Goal: Find specific page/section: Find specific page/section

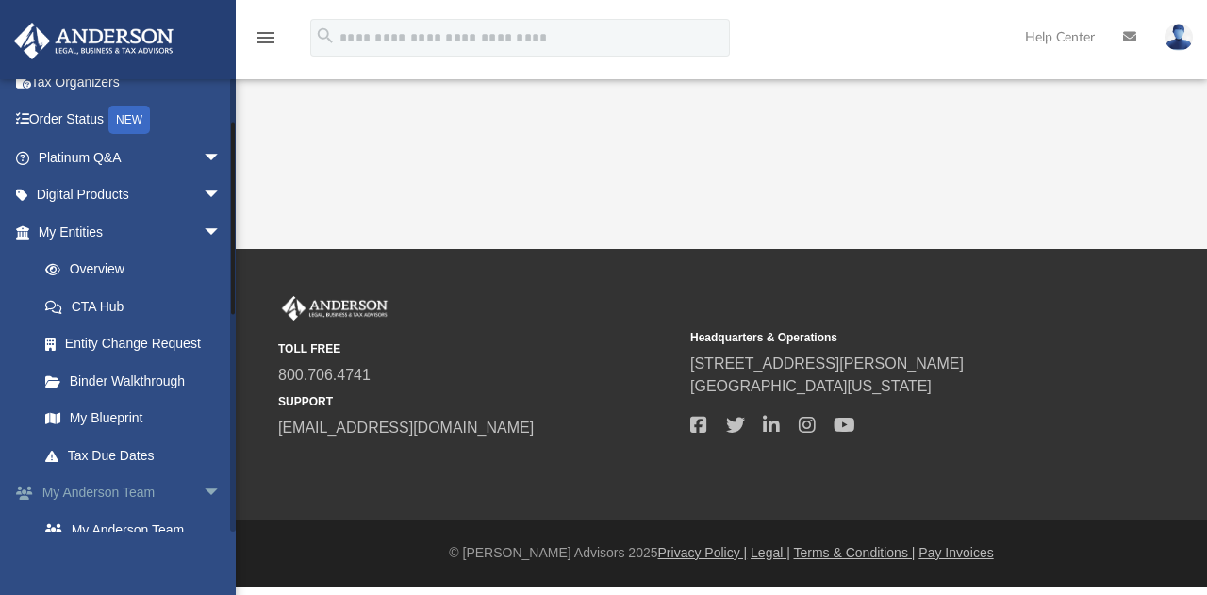
scroll to position [189, 0]
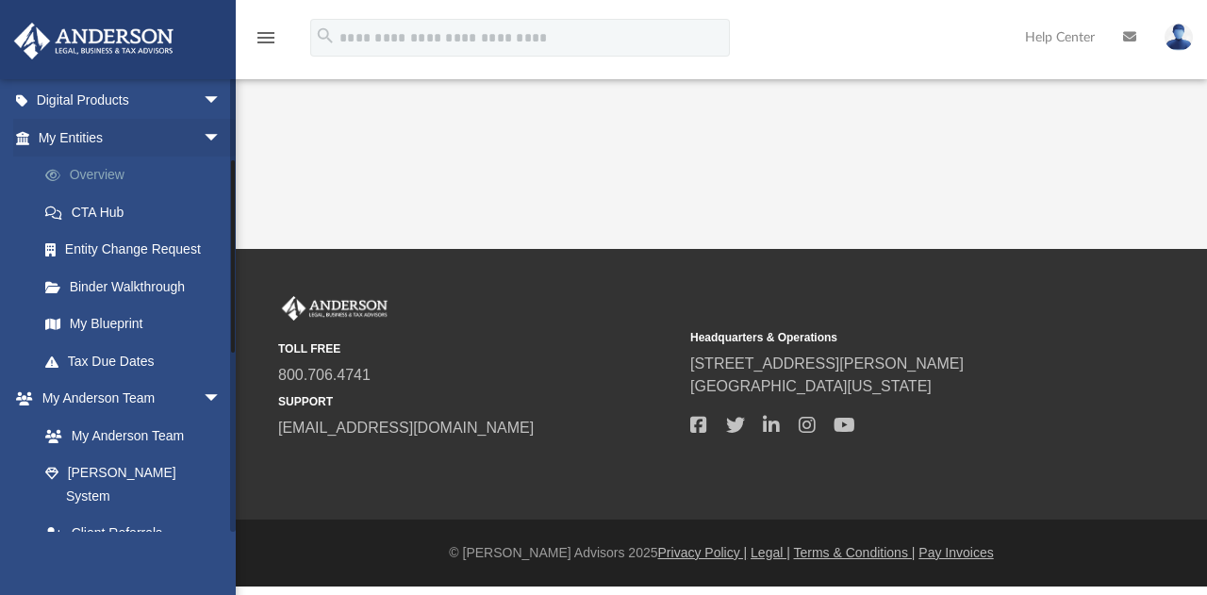
click at [96, 174] on link "Overview" at bounding box center [137, 176] width 223 height 38
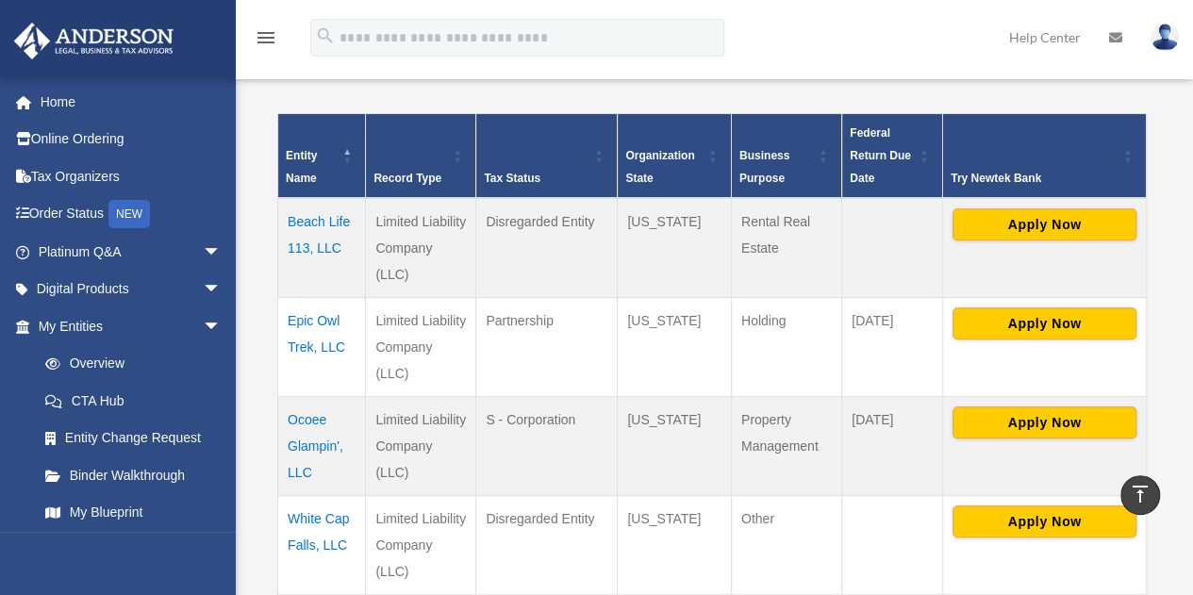
scroll to position [472, 0]
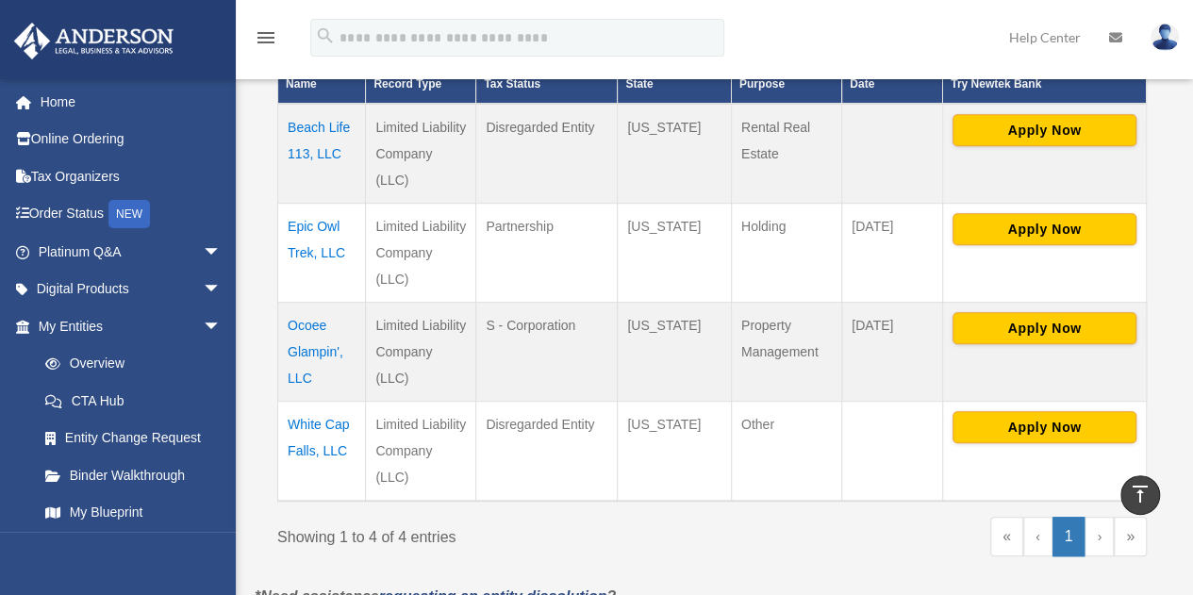
click at [309, 325] on td "Ocoee Glampin', LLC" at bounding box center [322, 351] width 88 height 99
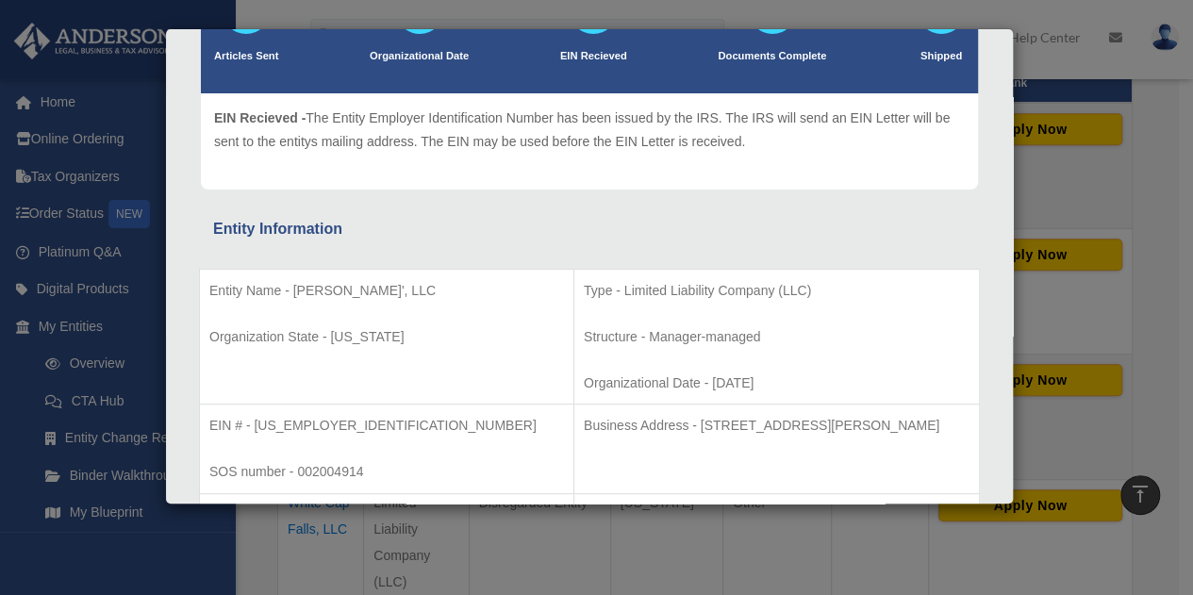
scroll to position [0, 0]
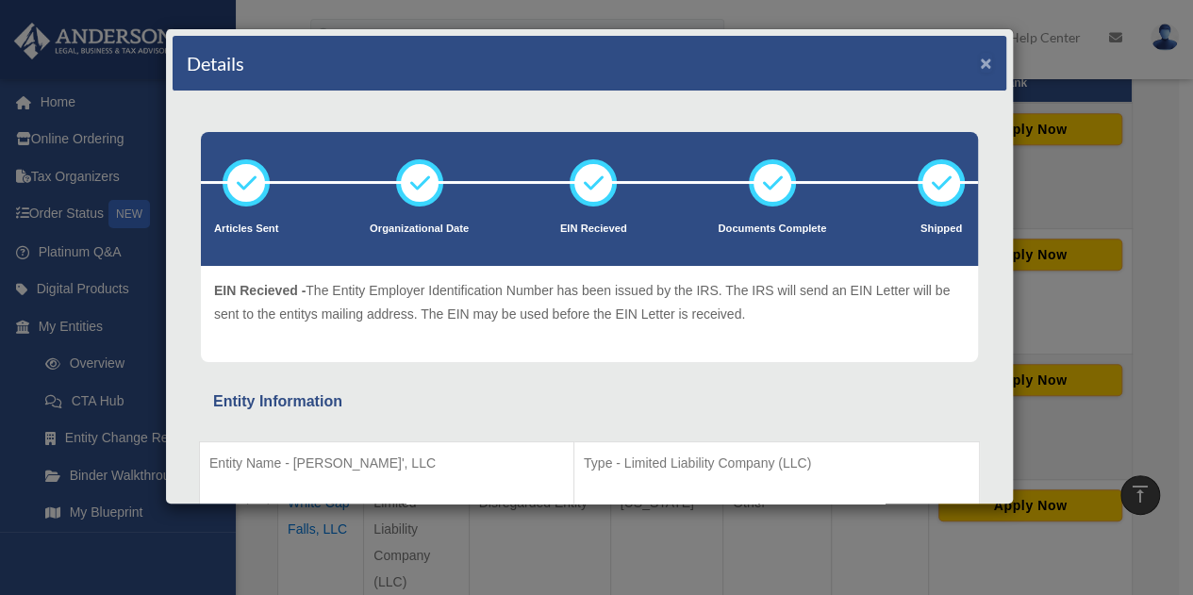
click at [980, 61] on button "×" at bounding box center [986, 63] width 12 height 20
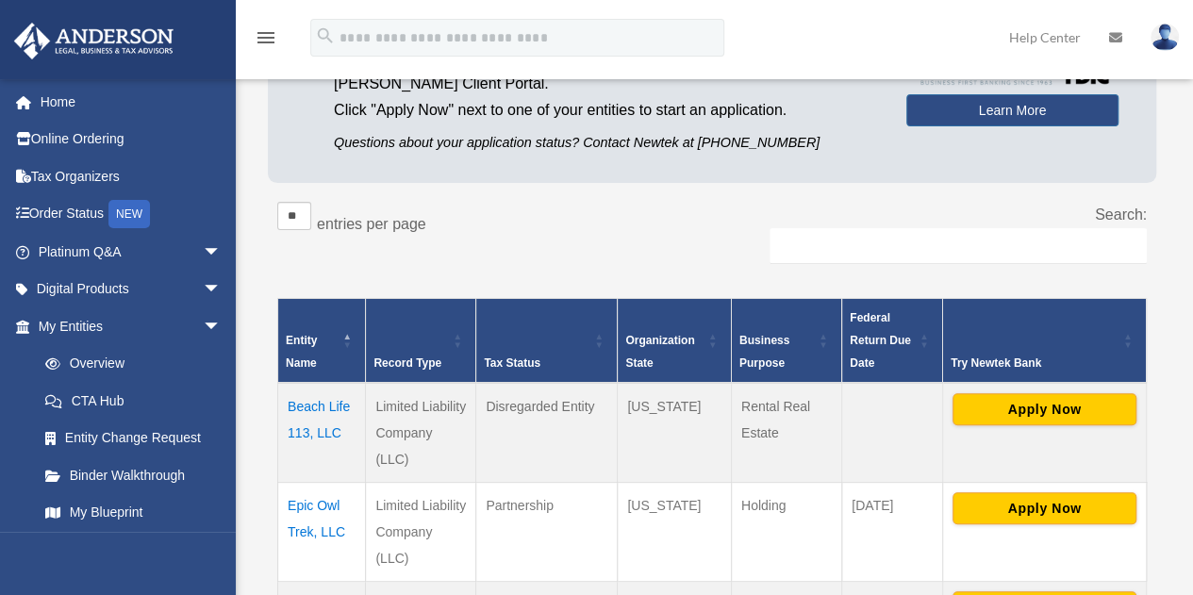
scroll to position [368, 0]
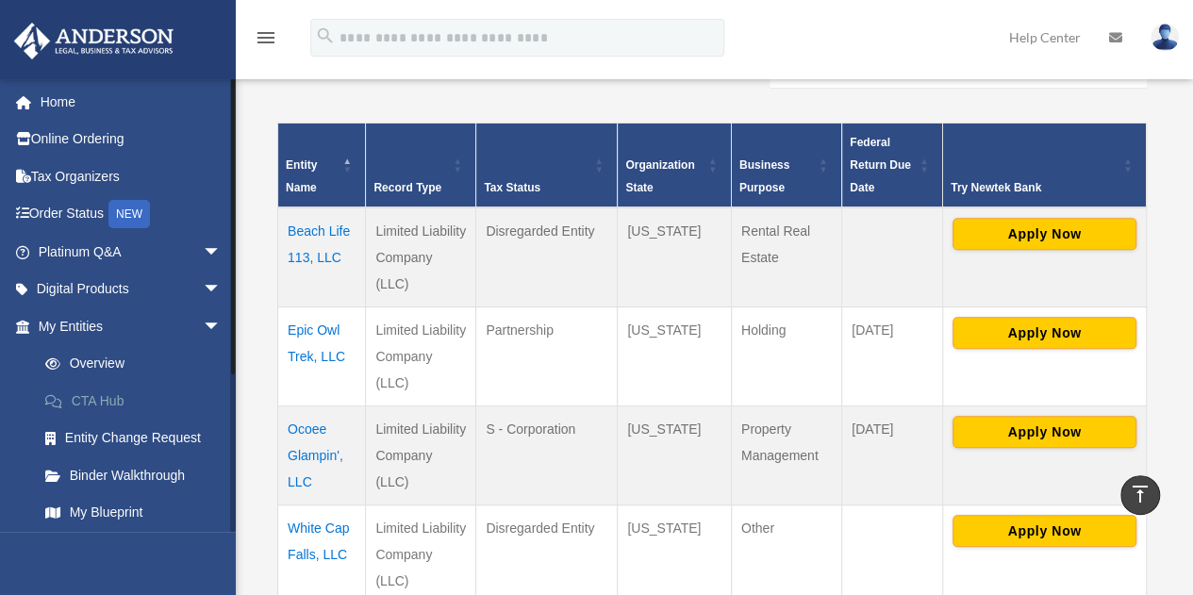
click at [107, 398] on link "CTA Hub" at bounding box center [137, 401] width 223 height 38
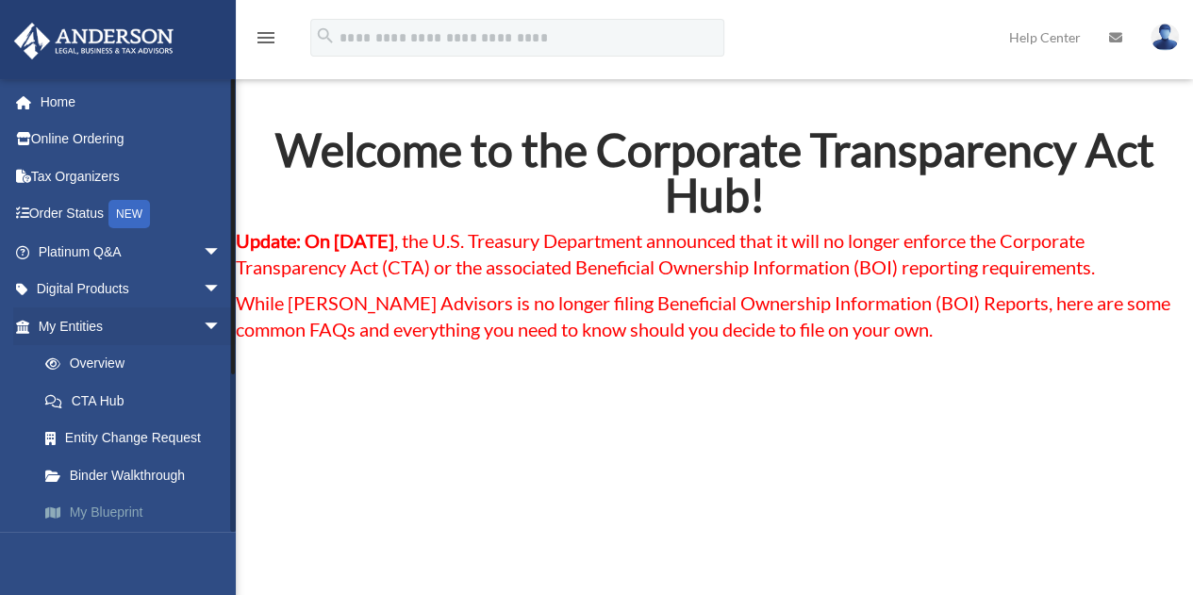
click at [89, 508] on link "My Blueprint" at bounding box center [137, 513] width 223 height 38
